Goal: Navigation & Orientation: Find specific page/section

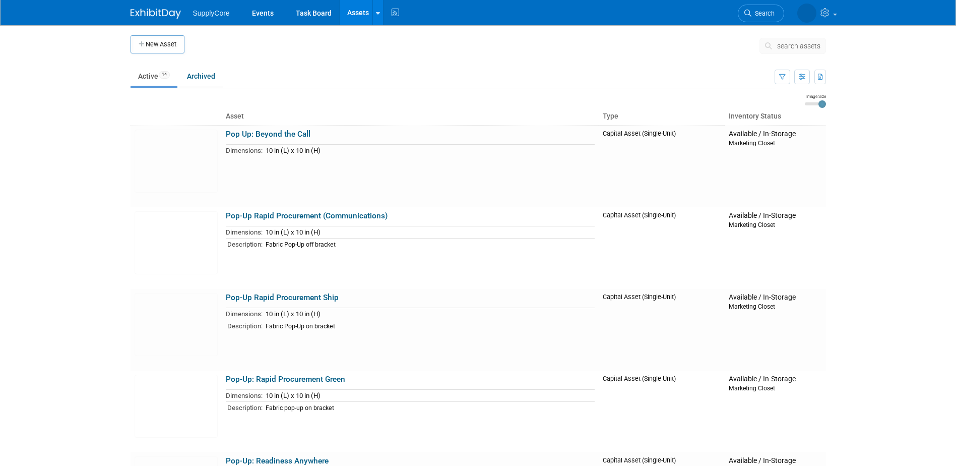
click at [152, 4] on div at bounding box center [162, 9] width 62 height 19
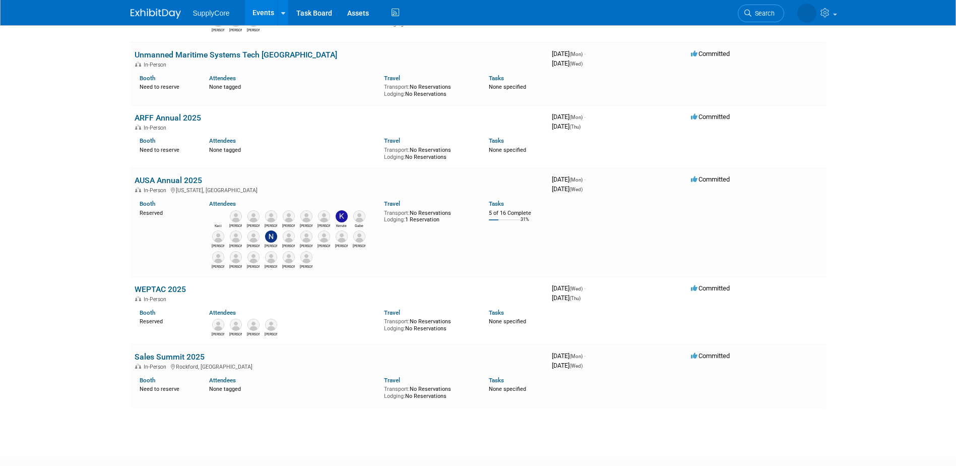
scroll to position [202, 0]
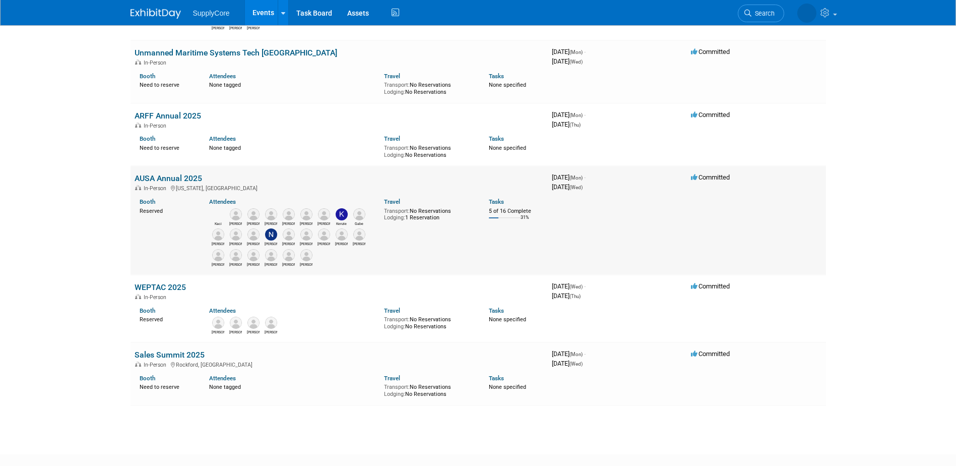
click at [174, 177] on link "AUSA Annual 2025" at bounding box center [169, 178] width 68 height 10
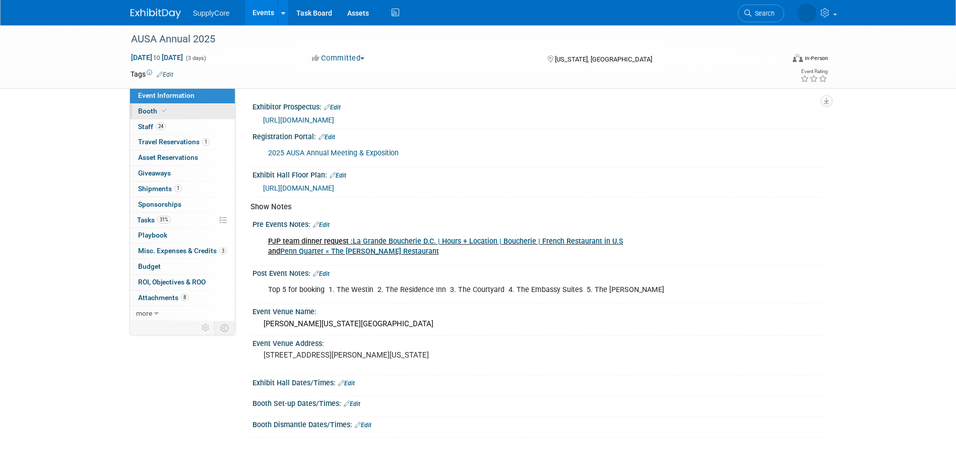
click at [165, 111] on icon at bounding box center [164, 111] width 5 height 6
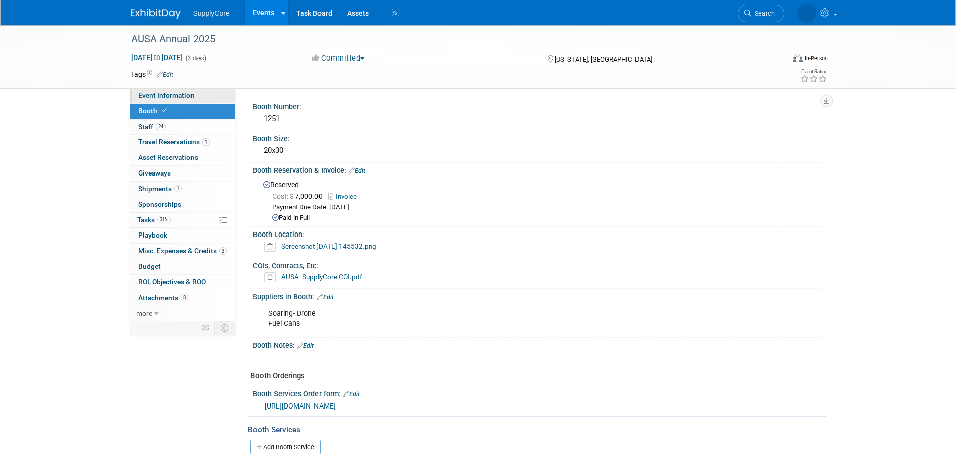
click at [173, 90] on link "Event Information" at bounding box center [182, 95] width 105 height 15
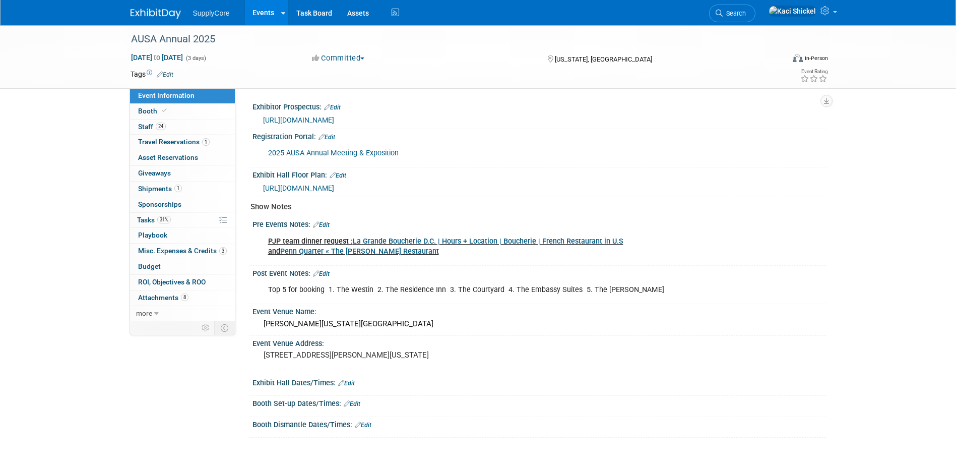
click at [330, 184] on span "[URL][DOMAIN_NAME]" at bounding box center [298, 188] width 71 height 8
